Goal: Find specific page/section: Find specific page/section

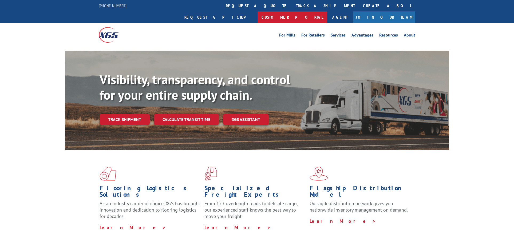
click at [327, 11] on link "Customer Portal" at bounding box center [292, 16] width 69 height 11
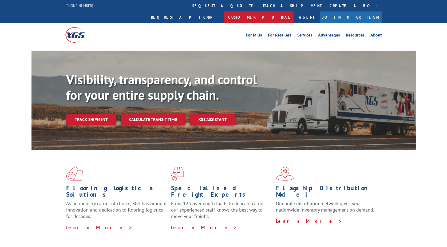
click at [294, 11] on link "Customer Portal" at bounding box center [258, 16] width 69 height 11
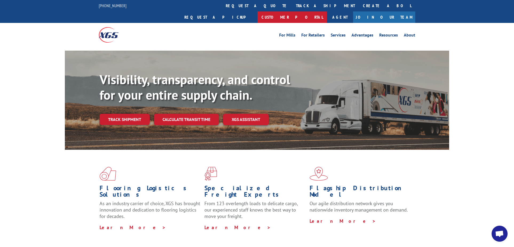
click at [327, 11] on link "Customer Portal" at bounding box center [292, 16] width 69 height 11
